Goal: Transaction & Acquisition: Purchase product/service

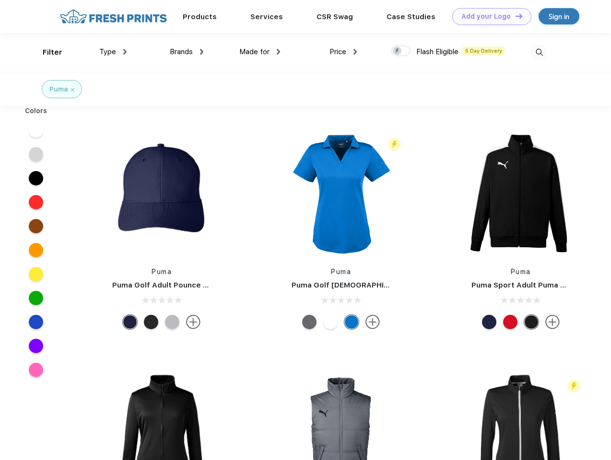
scroll to position [0, 0]
click at [488, 16] on link "Add your Logo Design Tool" at bounding box center [491, 16] width 79 height 17
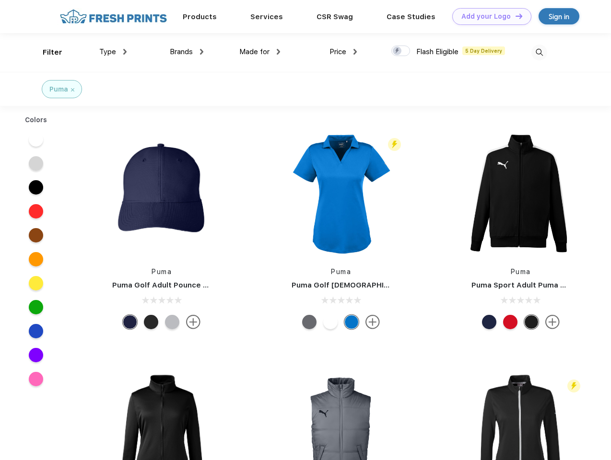
click at [0, 0] on div "Design Tool" at bounding box center [0, 0] width 0 height 0
click at [515, 16] on link "Add your Logo Design Tool" at bounding box center [491, 16] width 79 height 17
click at [46, 52] on div "Filter" at bounding box center [53, 52] width 20 height 11
click at [113, 52] on span "Type" at bounding box center [107, 51] width 17 height 9
click at [187, 52] on span "Brands" at bounding box center [181, 51] width 23 height 9
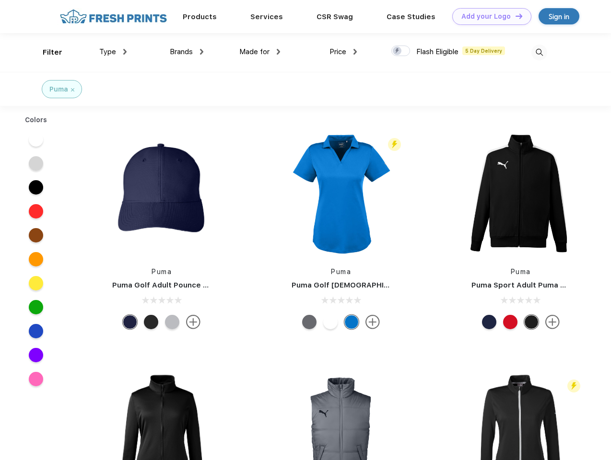
click at [260, 52] on span "Made for" at bounding box center [254, 51] width 30 height 9
click at [343, 52] on span "Price" at bounding box center [338, 51] width 17 height 9
click at [401, 51] on div at bounding box center [400, 51] width 19 height 11
click at [398, 51] on input "checkbox" at bounding box center [394, 48] width 6 height 6
click at [539, 52] on img at bounding box center [539, 53] width 16 height 16
